Goal: Information Seeking & Learning: Learn about a topic

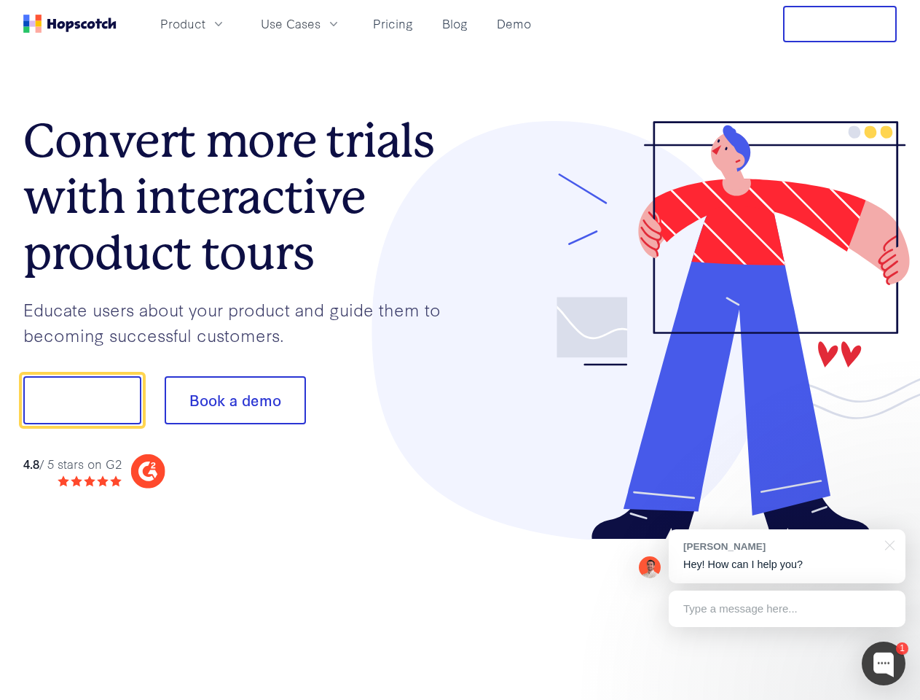
click at [461, 350] on div at bounding box center [679, 330] width 437 height 419
click at [206, 23] on span "Product" at bounding box center [182, 24] width 45 height 18
click at [321, 23] on span "Use Cases" at bounding box center [291, 24] width 60 height 18
click at [840, 24] on button "Free Trial" at bounding box center [840, 24] width 114 height 36
click at [82, 400] on button "Show me!" at bounding box center [82, 400] width 118 height 48
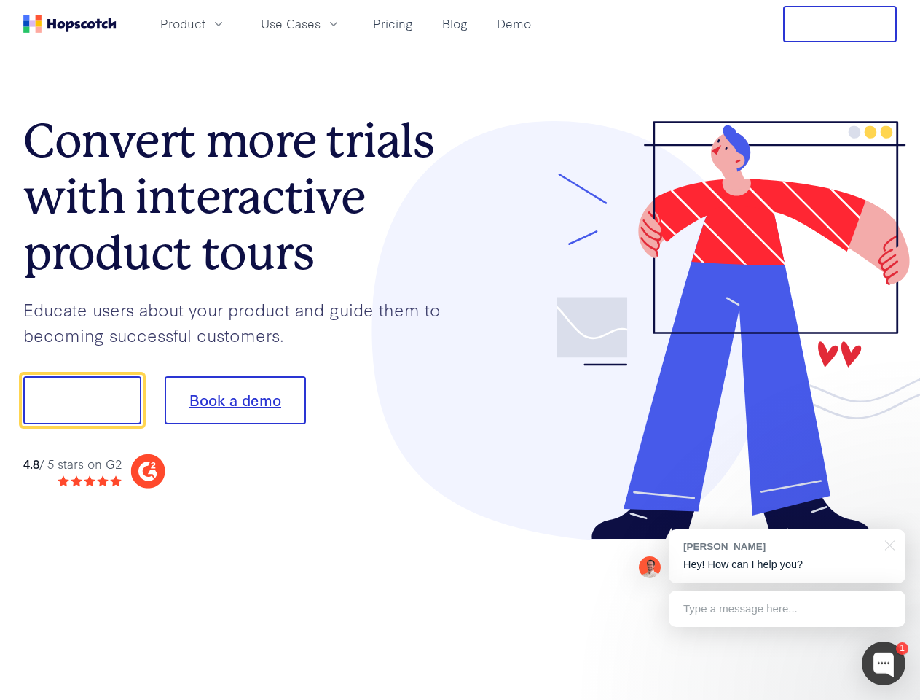
click at [235, 400] on button "Book a demo" at bounding box center [235, 400] width 141 height 48
click at [884, 663] on div at bounding box center [884, 663] width 44 height 44
click at [787, 556] on div "[PERSON_NAME] Hey! How can I help you?" at bounding box center [787, 556] width 237 height 54
click at [888, 544] on div at bounding box center [769, 398] width 273 height 486
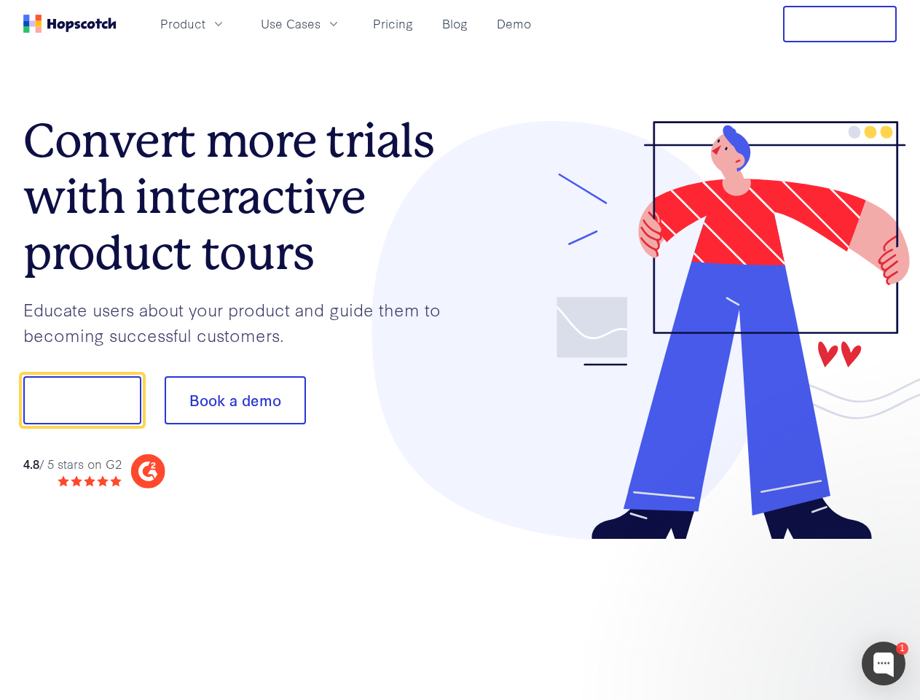
click at [787, 609] on div at bounding box center [769, 496] width 273 height 291
